Goal: Obtain resource: Obtain resource

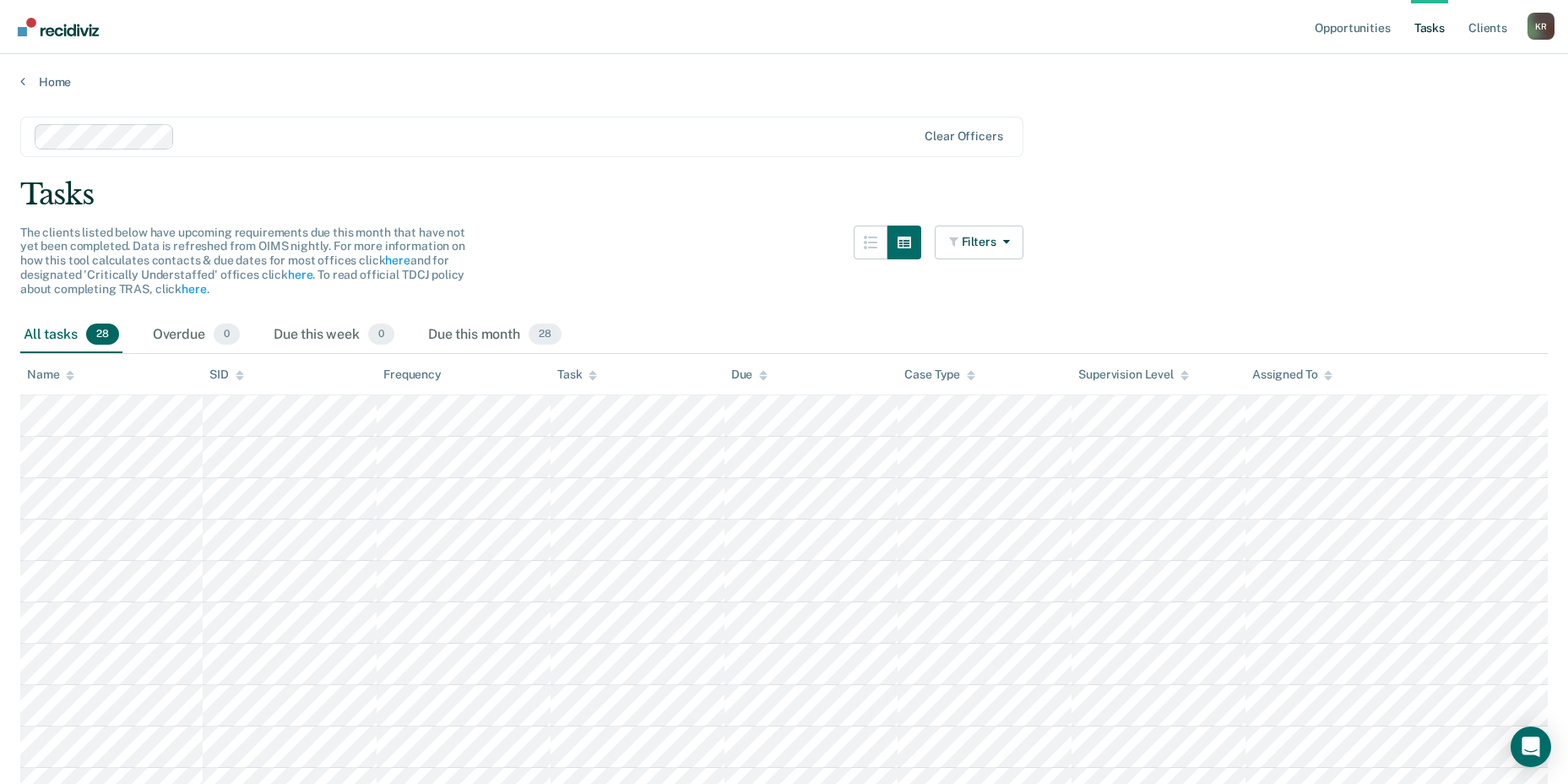
click at [51, 84] on link "Home" at bounding box center [784, 82] width 1528 height 15
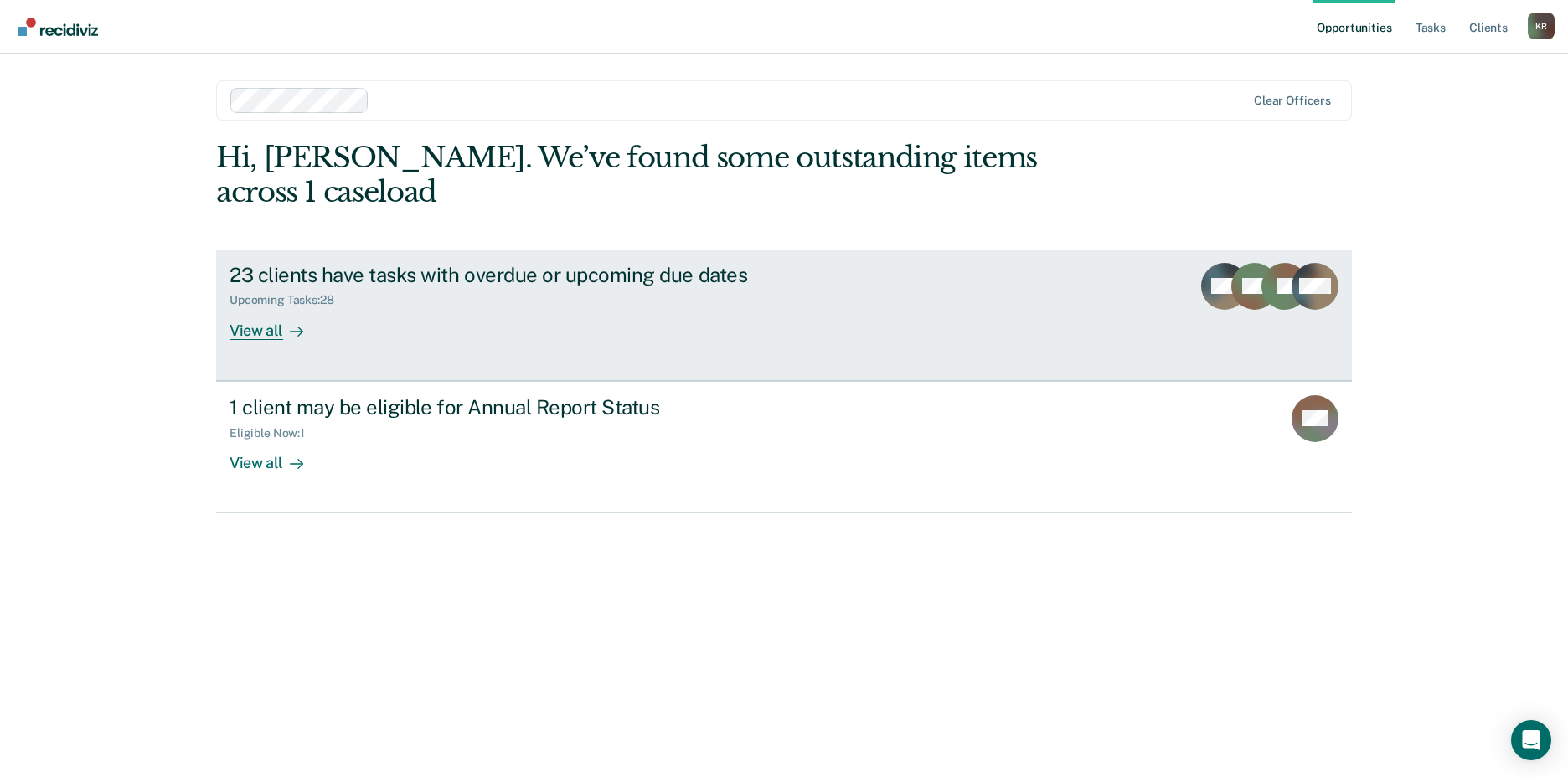
click at [245, 336] on div "View all" at bounding box center [277, 323] width 94 height 32
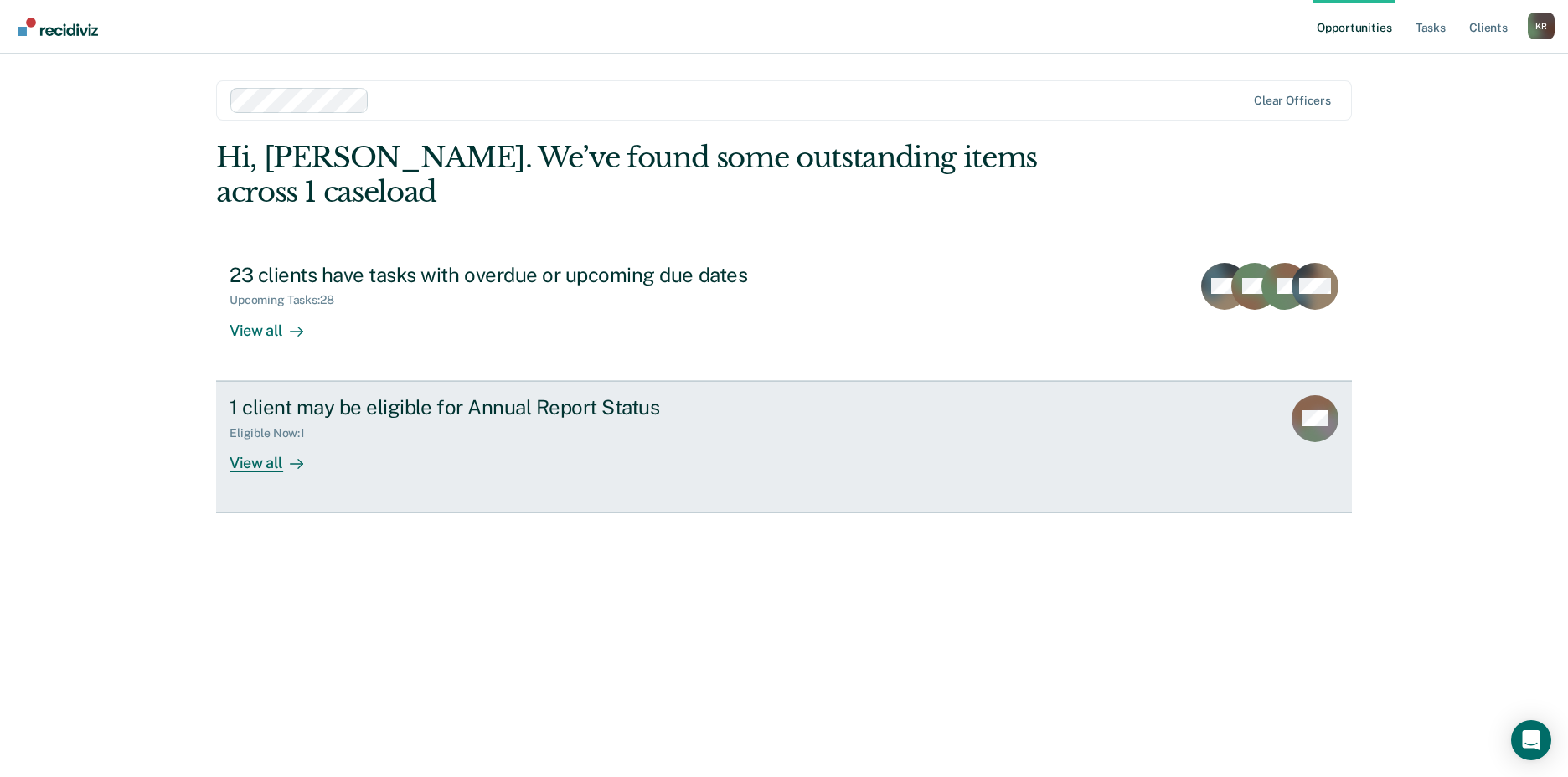
click at [440, 424] on div "Eligible Now : 1" at bounding box center [523, 430] width 588 height 21
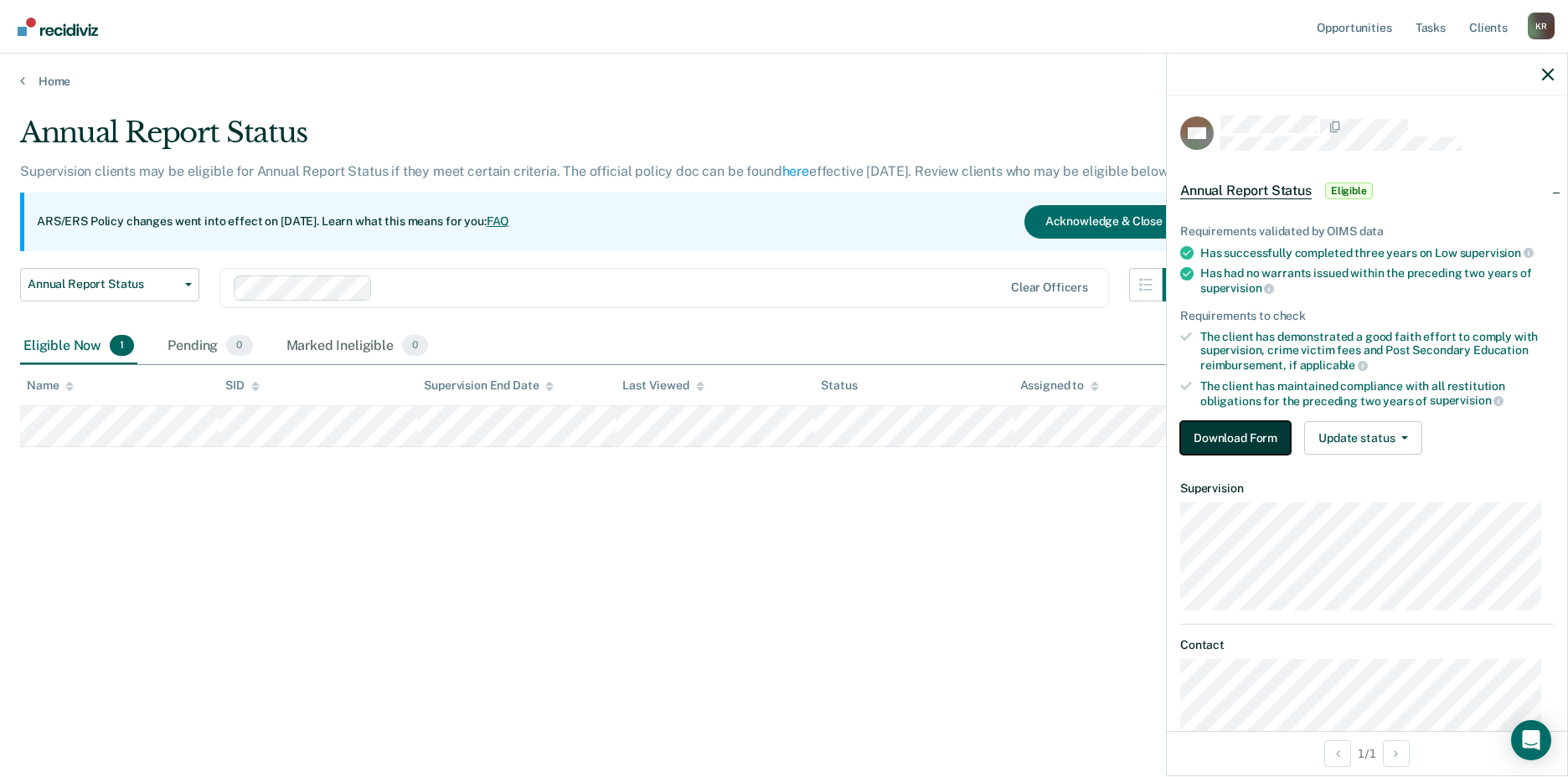
click at [1245, 426] on button "Download Form" at bounding box center [1236, 437] width 111 height 33
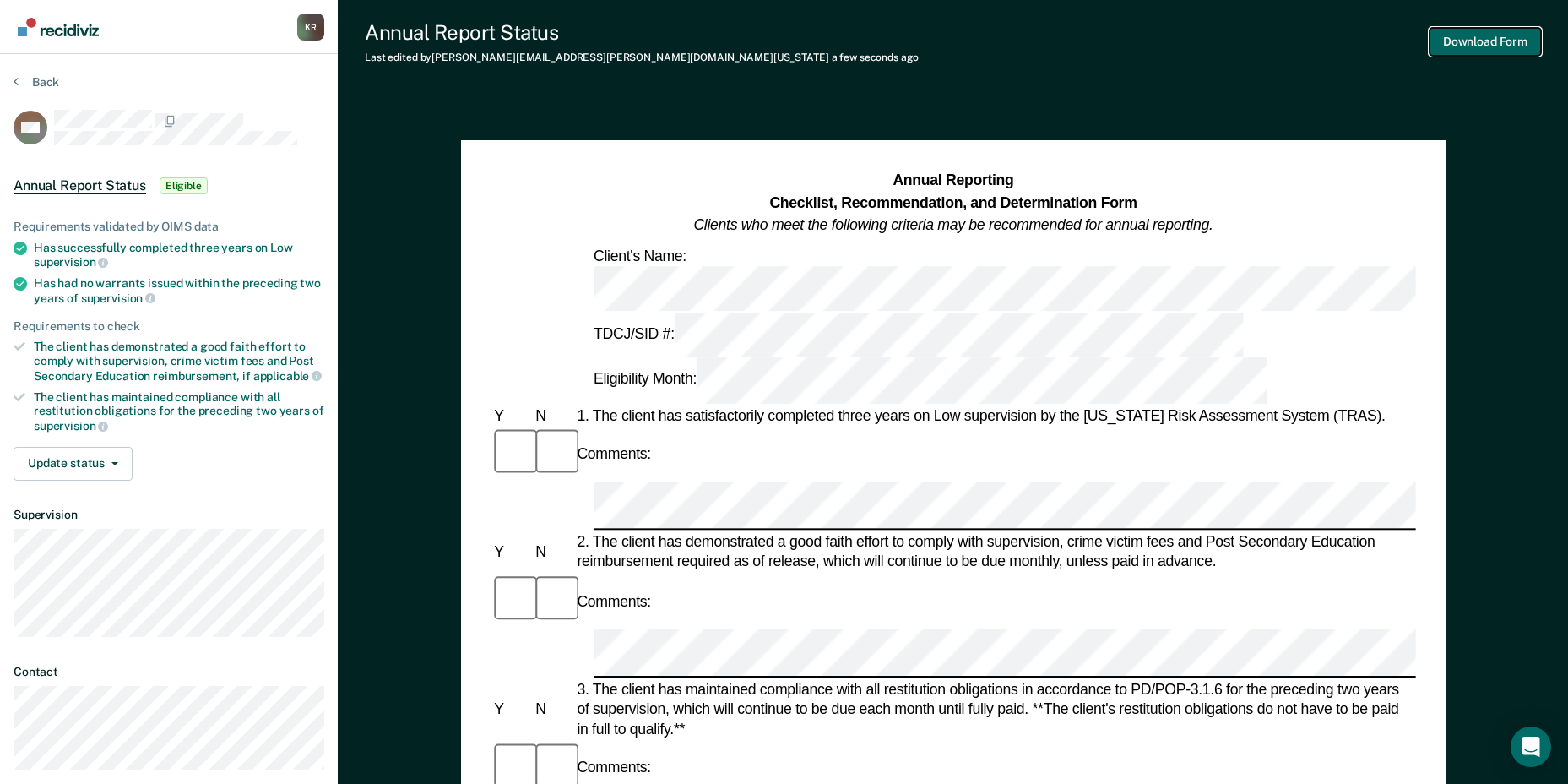
click at [1482, 40] on button "Download Form" at bounding box center [1485, 42] width 112 height 28
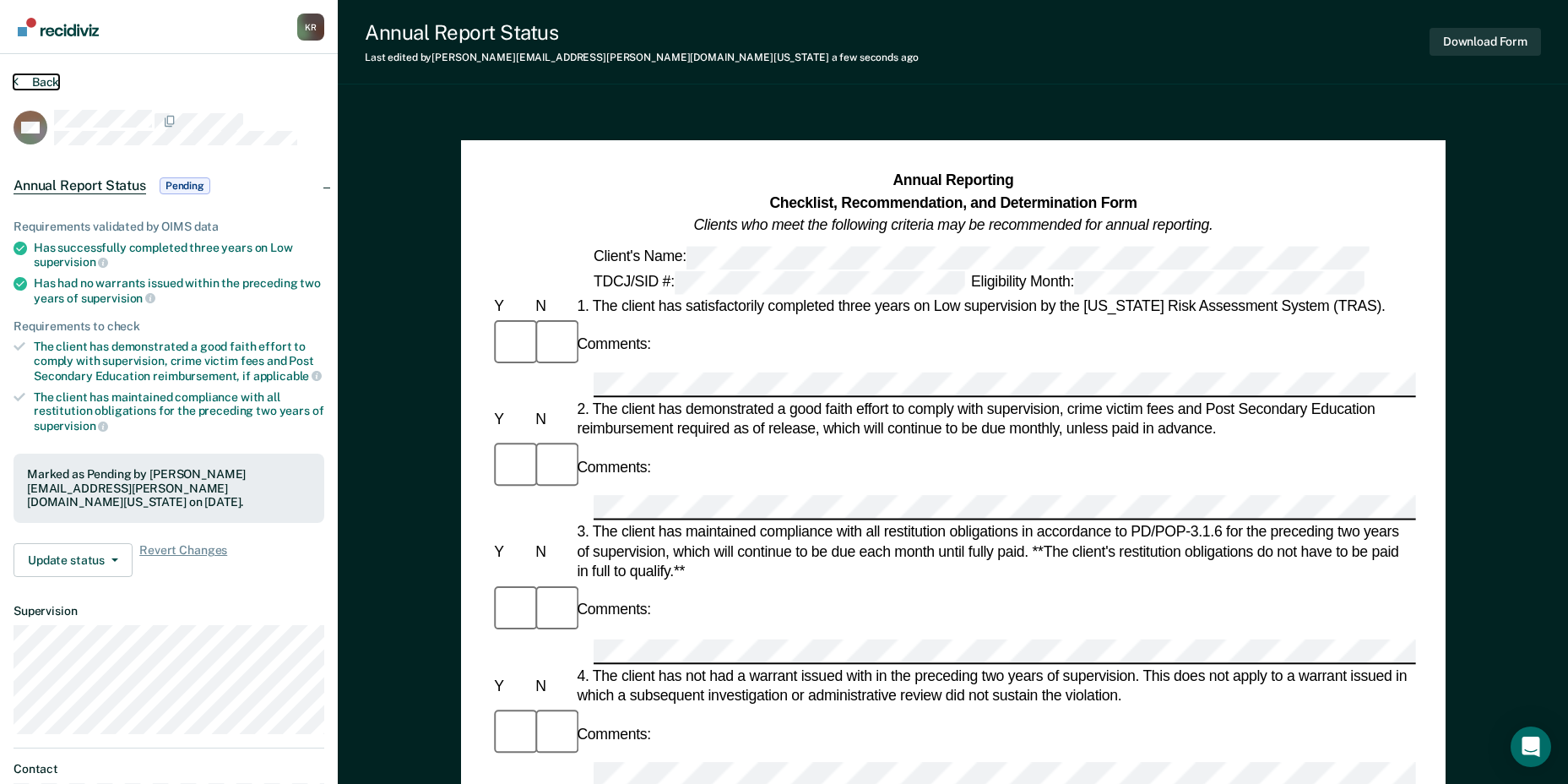
click at [44, 88] on button "Back" at bounding box center [36, 82] width 46 height 15
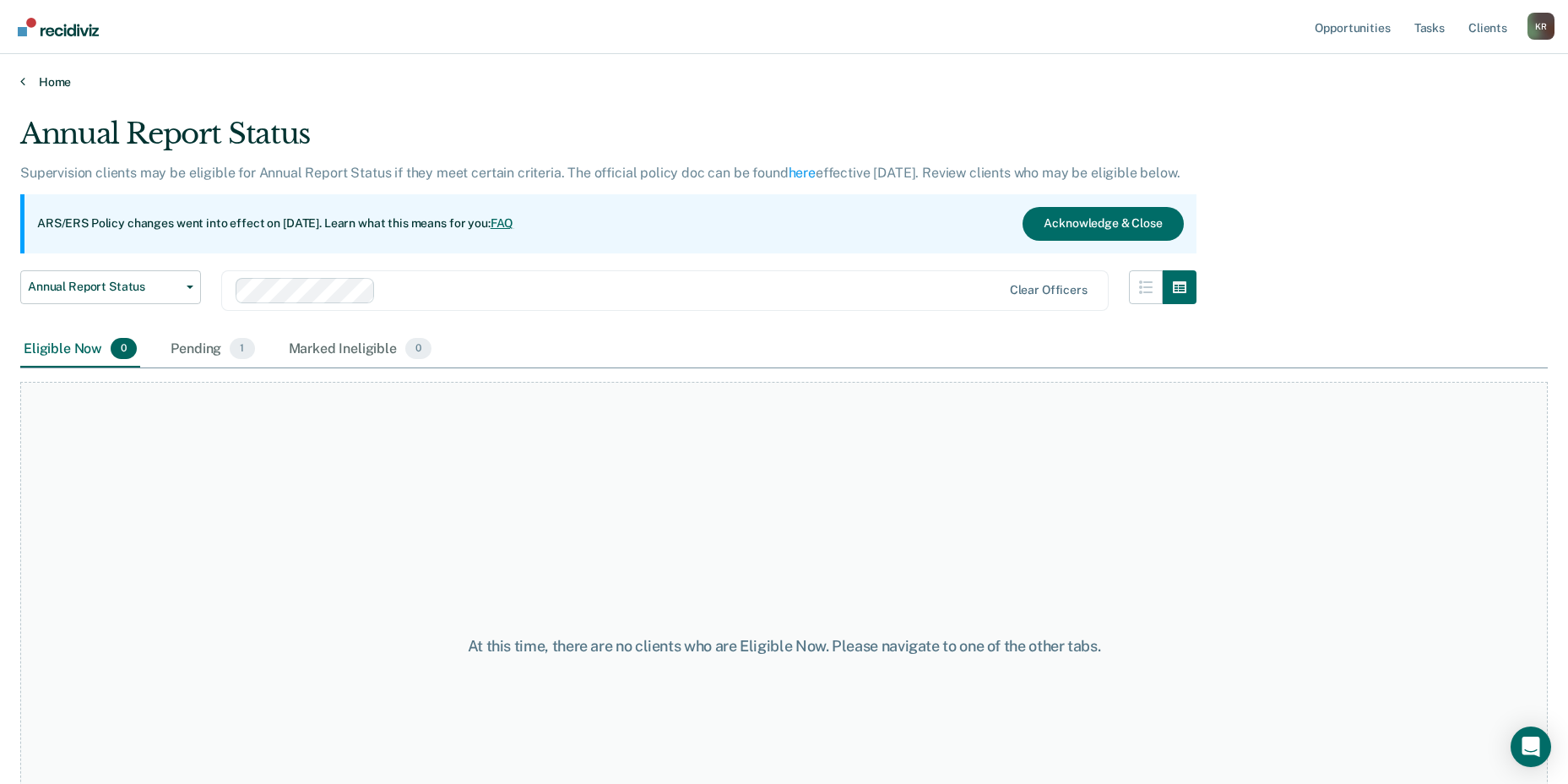
click at [58, 87] on link "Home" at bounding box center [784, 82] width 1528 height 15
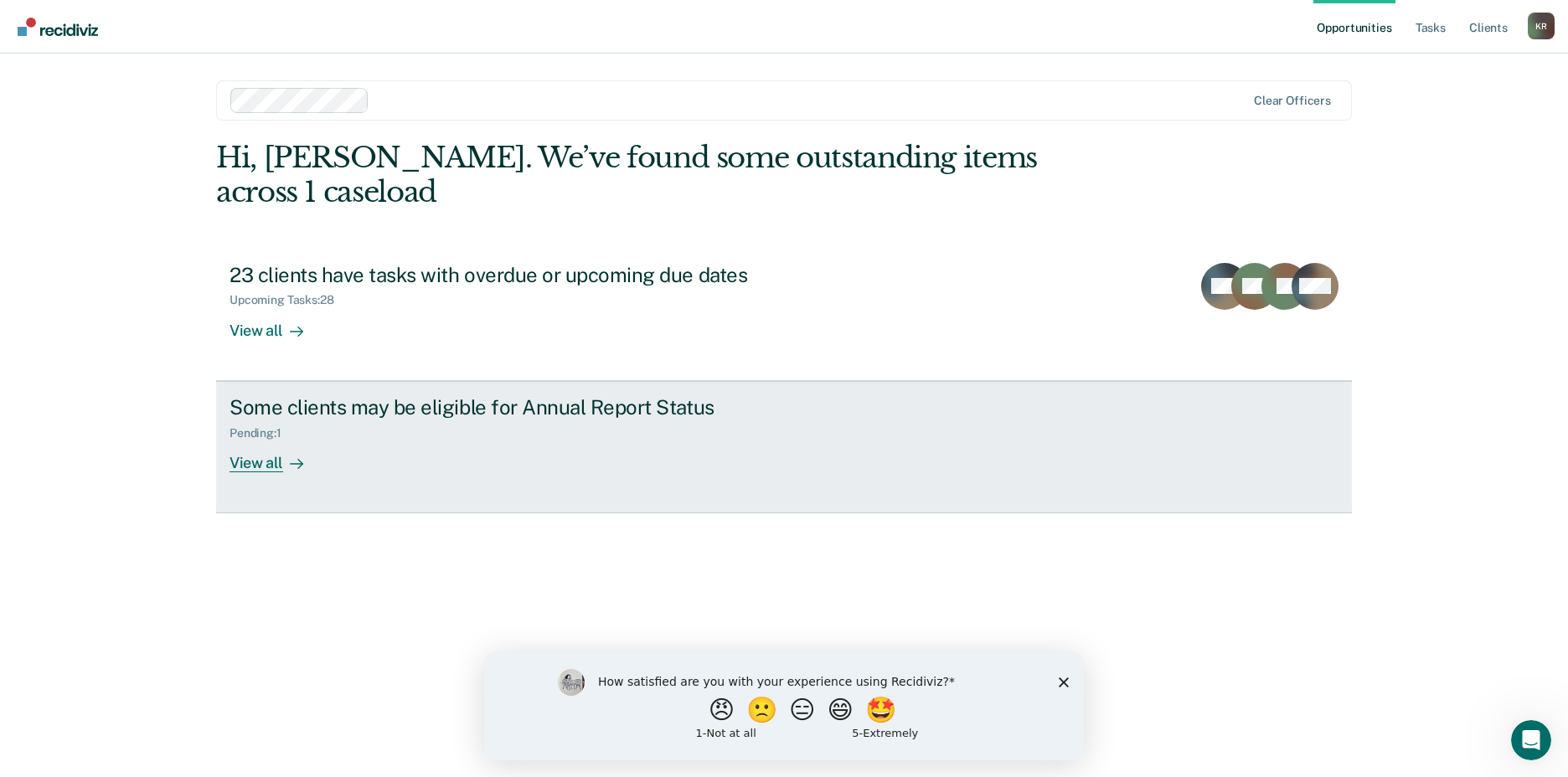
click at [258, 474] on link "Some clients may be eligible for Annual Report Status Pending : 1 View all" at bounding box center [784, 447] width 1136 height 132
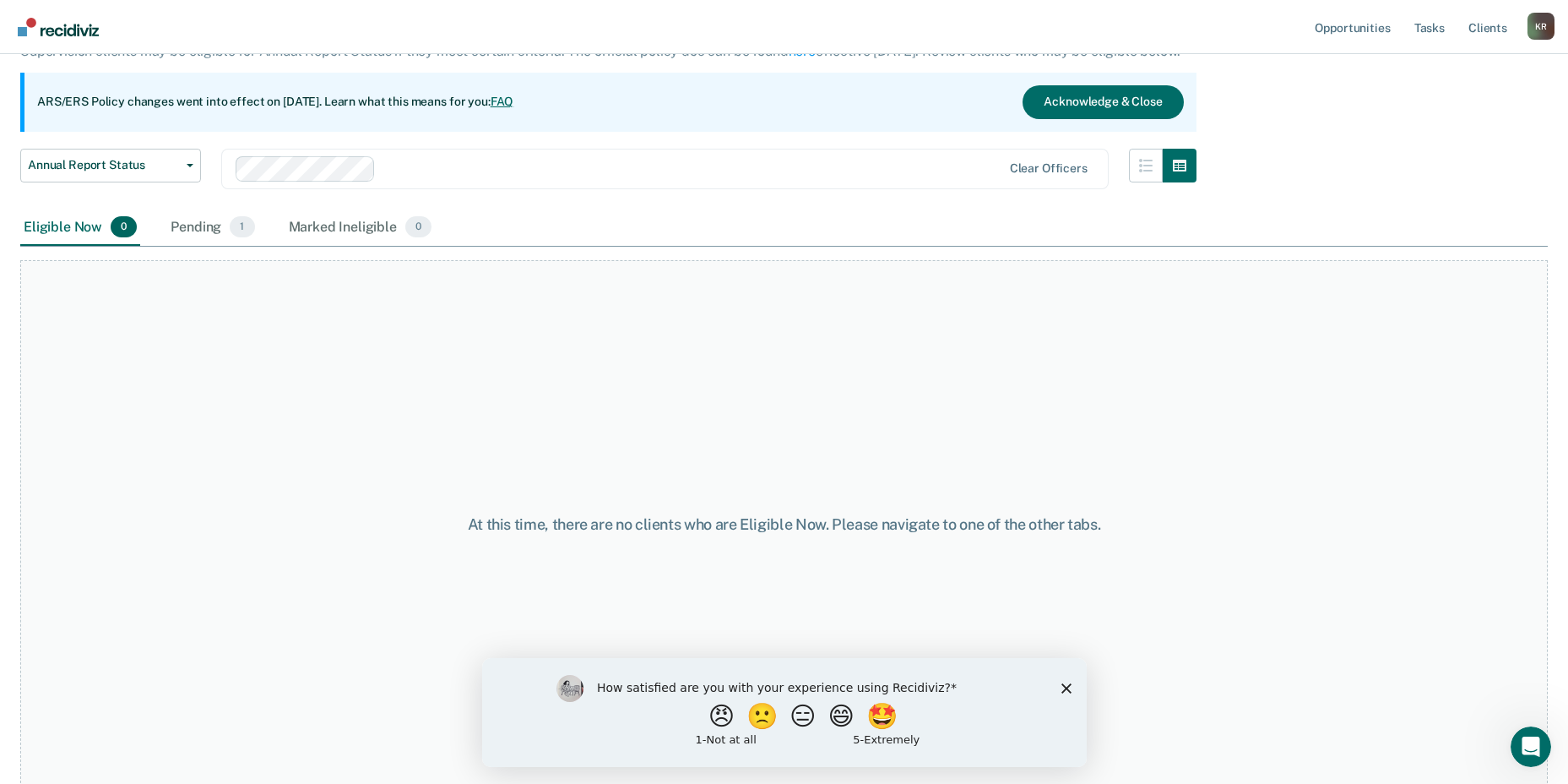
scroll to position [125, 0]
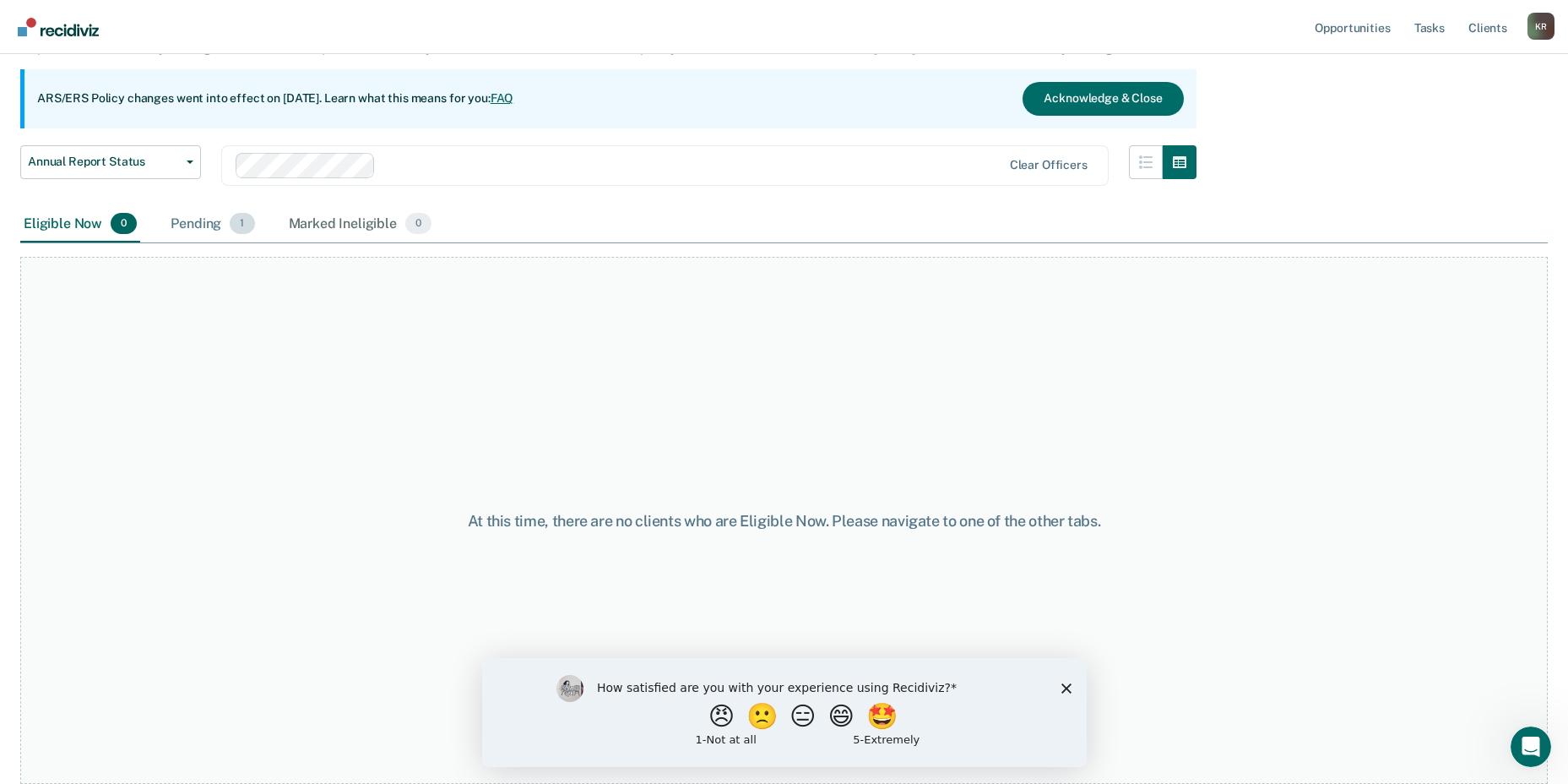
click at [208, 219] on div "Pending 1" at bounding box center [212, 224] width 90 height 37
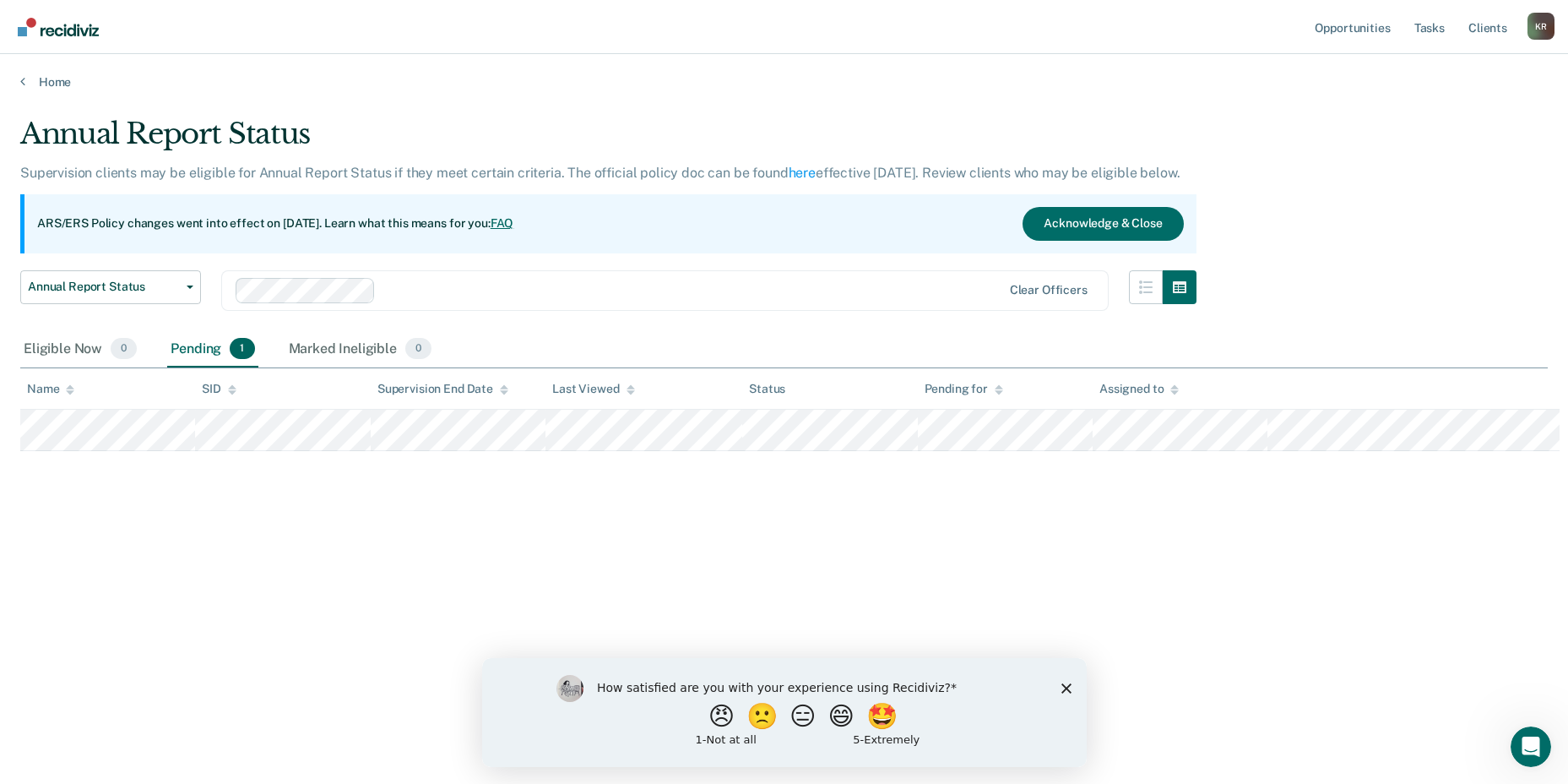
scroll to position [0, 0]
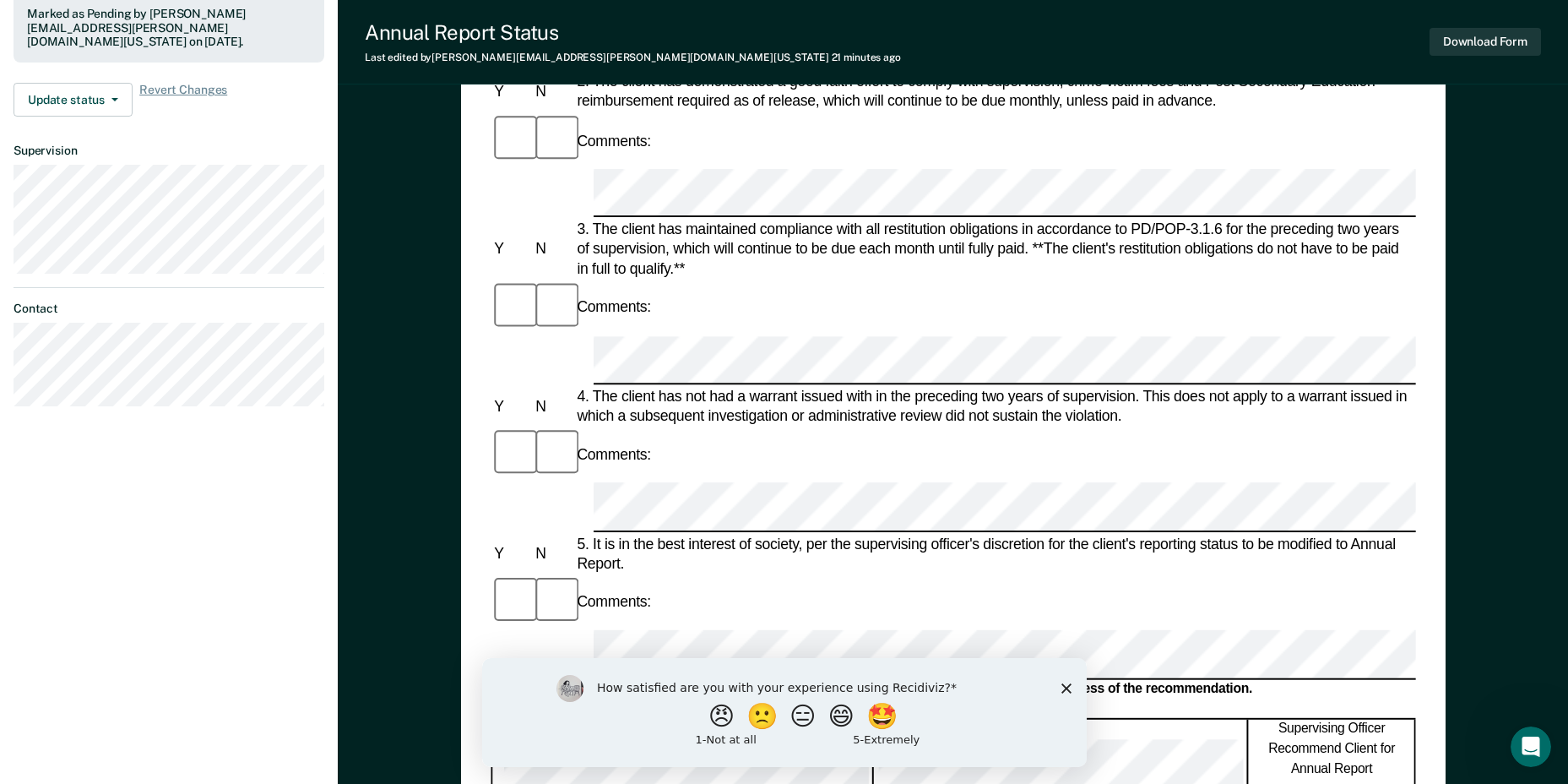
scroll to position [507, 0]
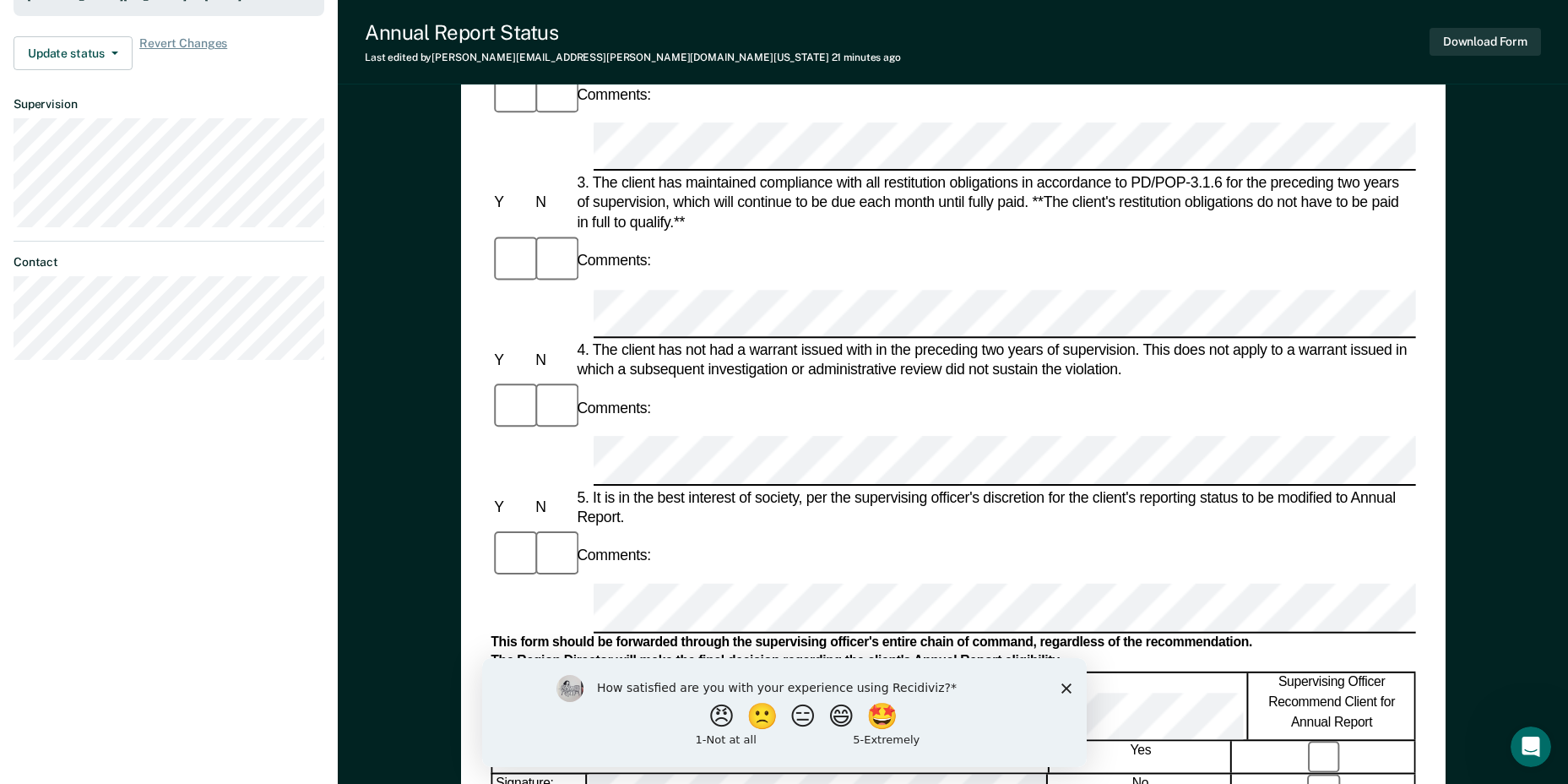
click at [1063, 687] on icon "Close survey" at bounding box center [1065, 687] width 10 height 10
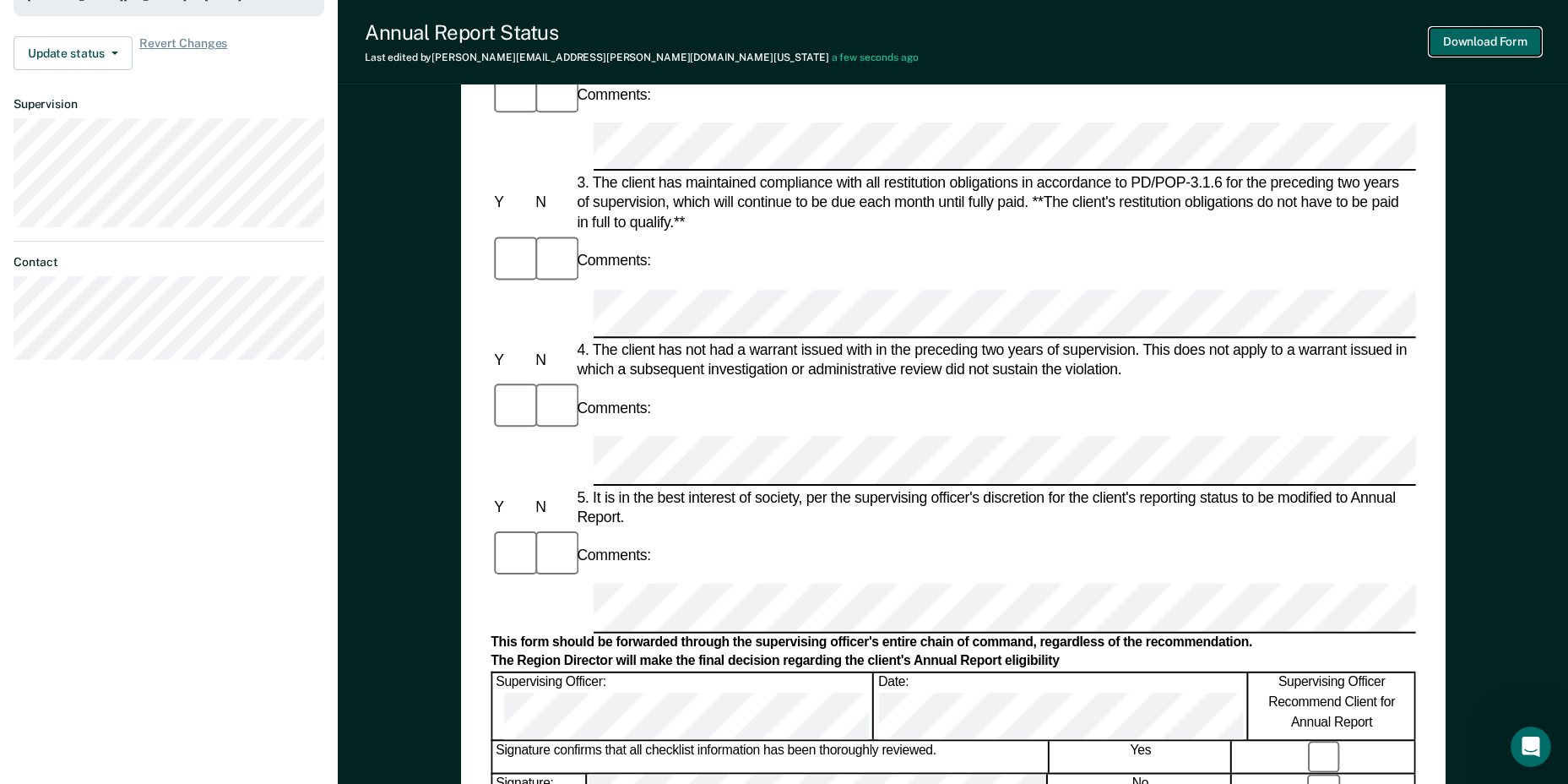
click at [1481, 40] on button "Download Form" at bounding box center [1485, 42] width 112 height 28
